Goal: Task Accomplishment & Management: Use online tool/utility

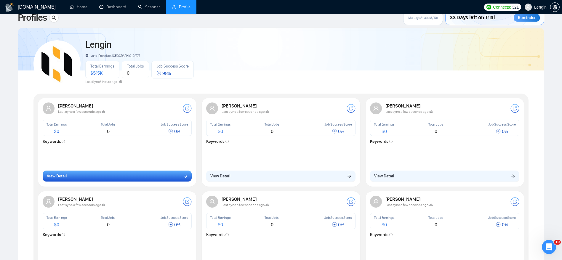
click at [168, 177] on button "View Detail" at bounding box center [117, 176] width 149 height 11
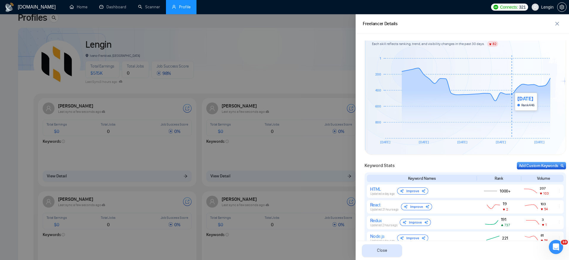
scroll to position [168, 0]
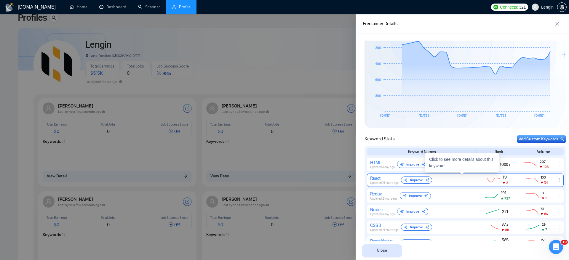
click at [387, 176] on div "React" at bounding box center [384, 178] width 28 height 6
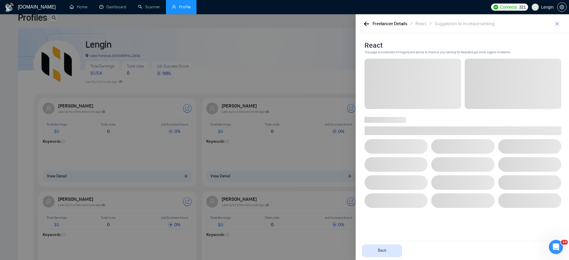
scroll to position [0, 0]
